Goal: Transaction & Acquisition: Purchase product/service

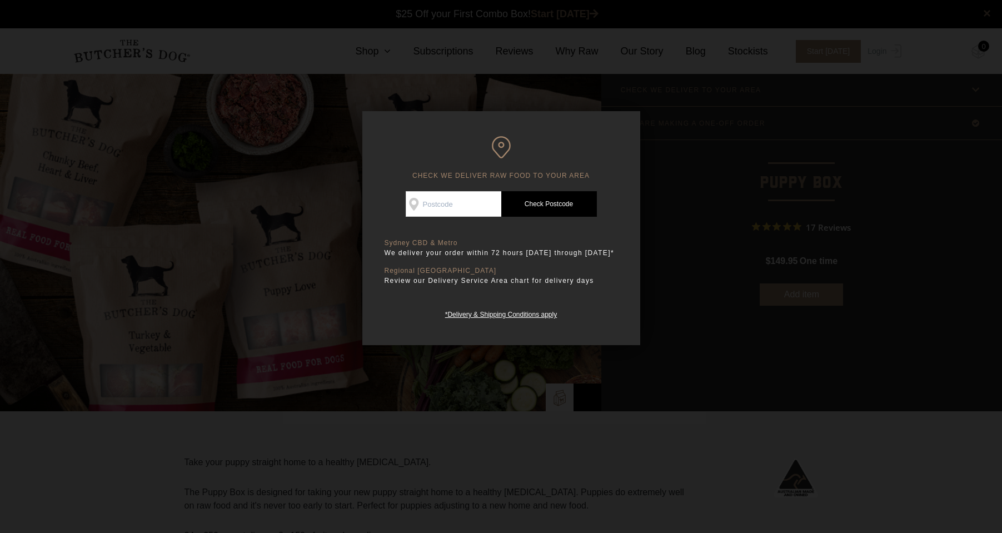
click at [459, 206] on input "Check Availability At" at bounding box center [454, 204] width 96 height 26
type input "2256"
click at [540, 209] on link "Check Postcode" at bounding box center [549, 204] width 96 height 26
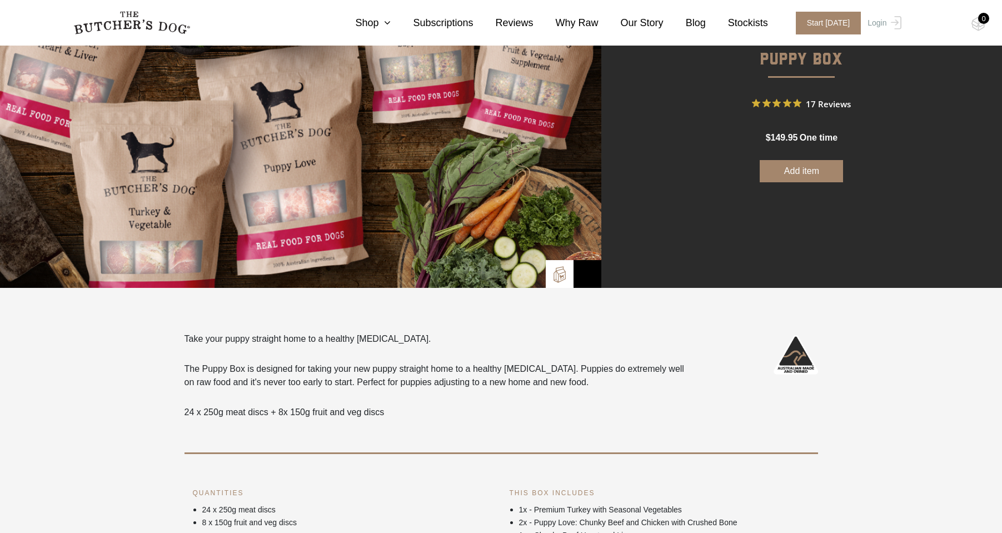
scroll to position [167, 0]
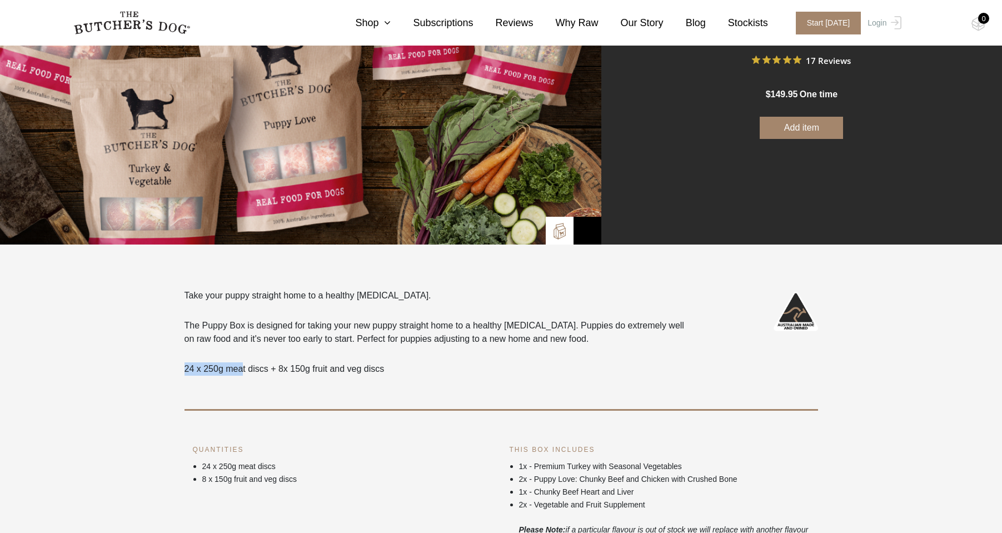
drag, startPoint x: 186, startPoint y: 369, endPoint x: 241, endPoint y: 369, distance: 55.0
click at [241, 369] on p "24 x 250g meat discs + 8x 150g fruit and veg discs" at bounding box center [438, 368] width 507 height 13
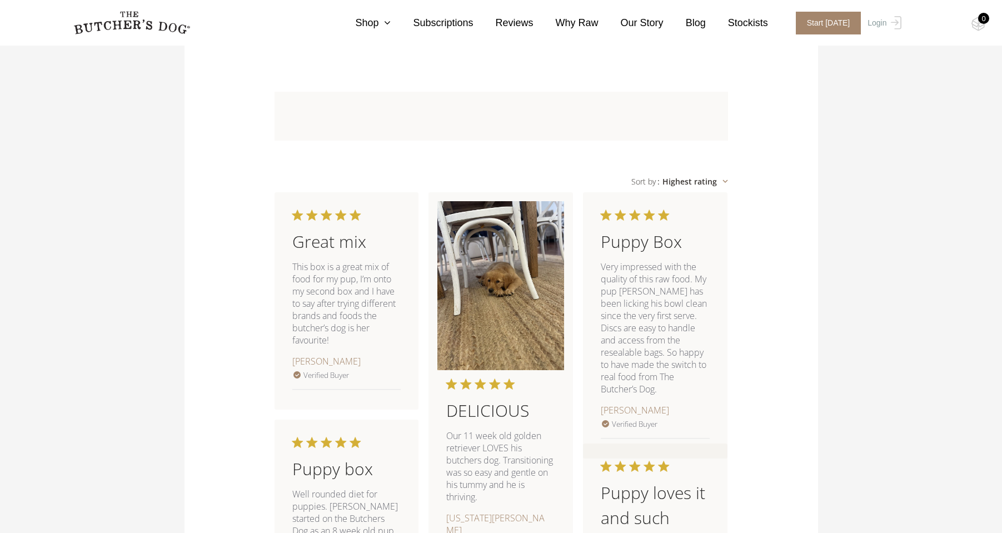
scroll to position [834, 0]
